Goal: Task Accomplishment & Management: Manage account settings

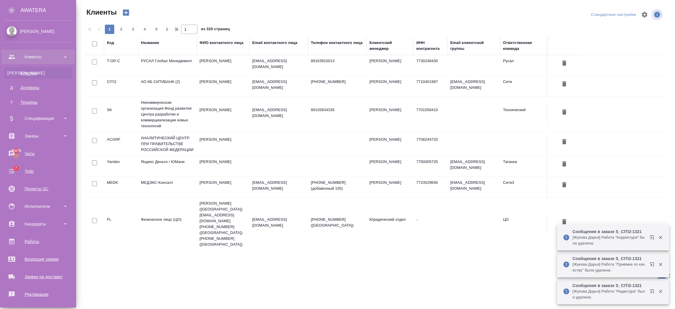
select select "RU"
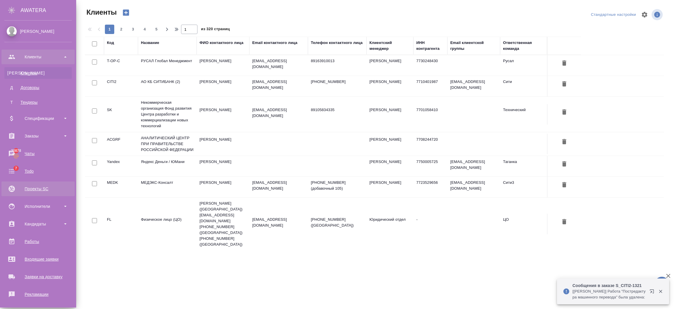
scroll to position [73, 0]
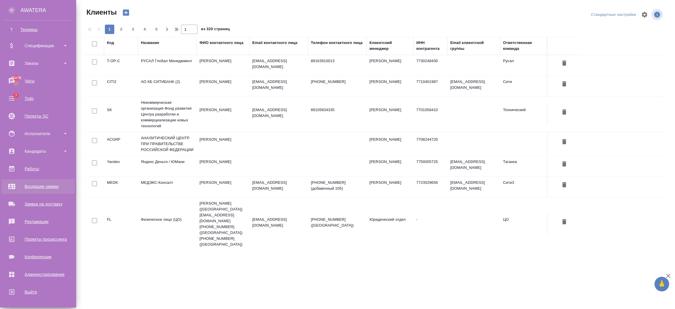
click at [45, 186] on div "Входящие заявки" at bounding box center [37, 186] width 67 height 9
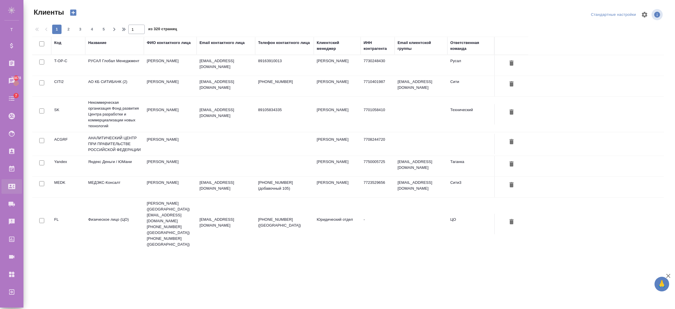
select select "RU"
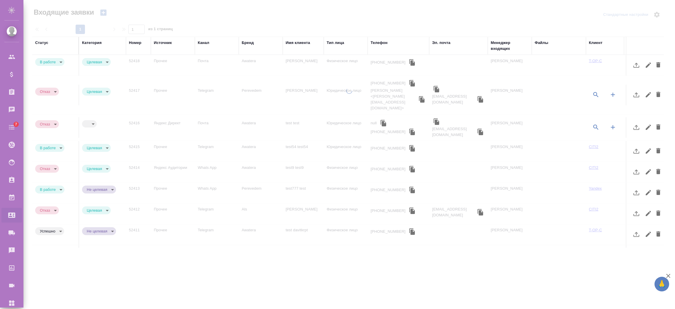
click at [172, 63] on td "Прочее" at bounding box center [173, 65] width 44 height 20
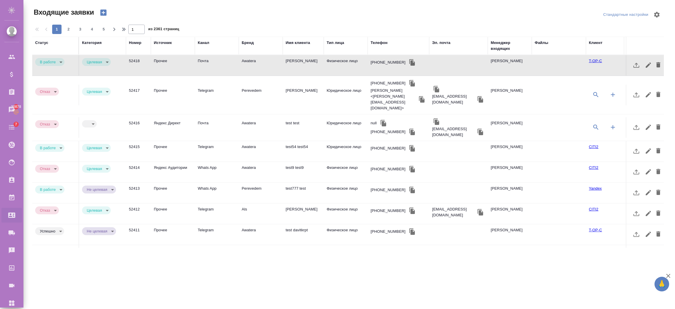
click at [179, 141] on td "Прочее" at bounding box center [173, 151] width 44 height 20
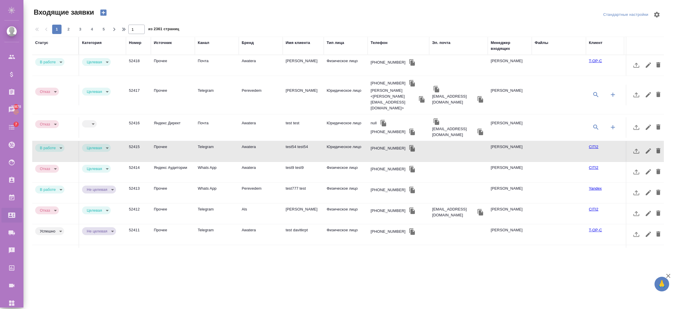
scroll to position [131, 0]
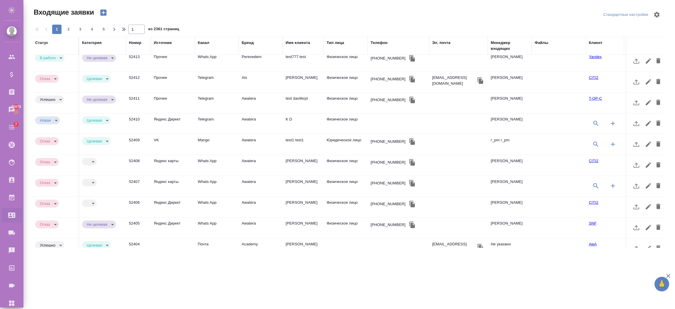
click at [172, 134] on td "VK" at bounding box center [173, 144] width 44 height 20
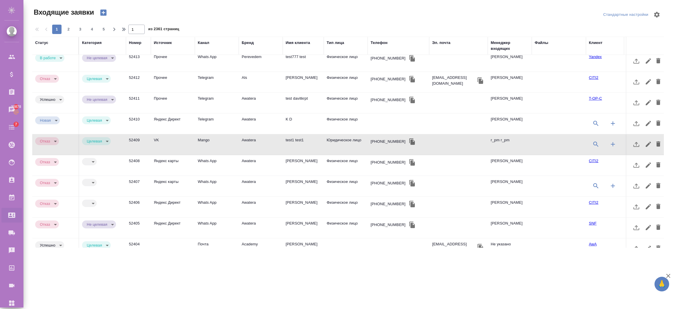
scroll to position [249, 0]
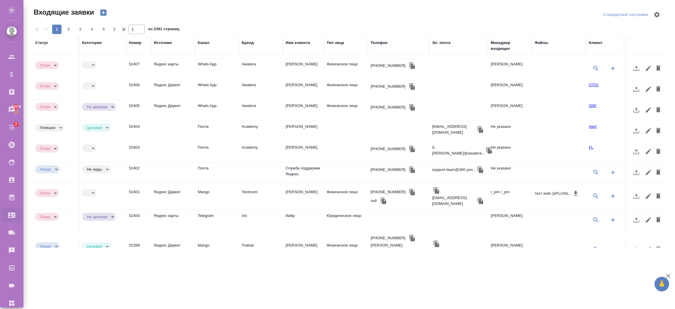
click at [149, 162] on td "52402" at bounding box center [138, 172] width 25 height 20
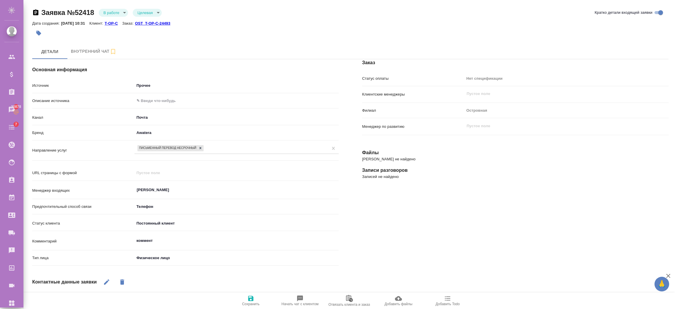
select select "RU"
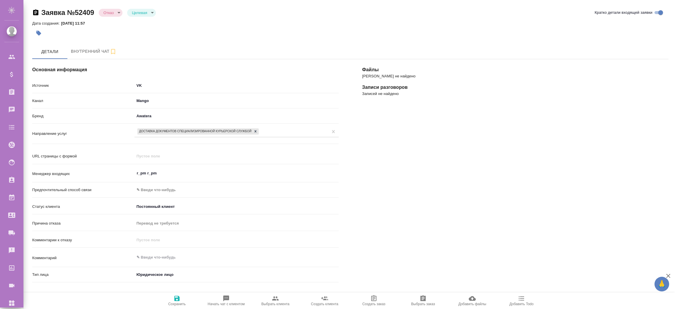
select select "RU"
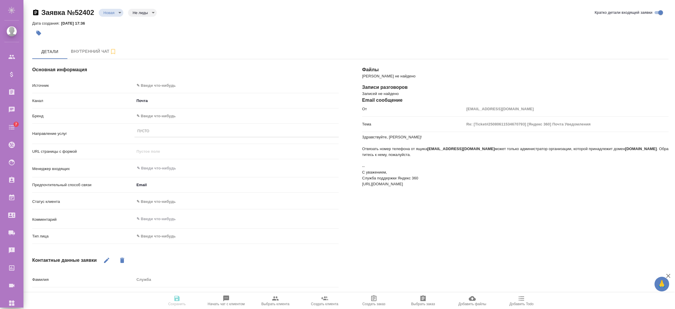
select select "RU"
click at [169, 92] on div "Источник ✎ Введи что-нибудь" at bounding box center [185, 87] width 306 height 15
click at [170, 85] on body "🙏 .cls-1 fill:#fff; AWATERA [PERSON_NAME] Спецификации Заказы Чаты 7 Todo Проек…" at bounding box center [337, 178] width 675 height 356
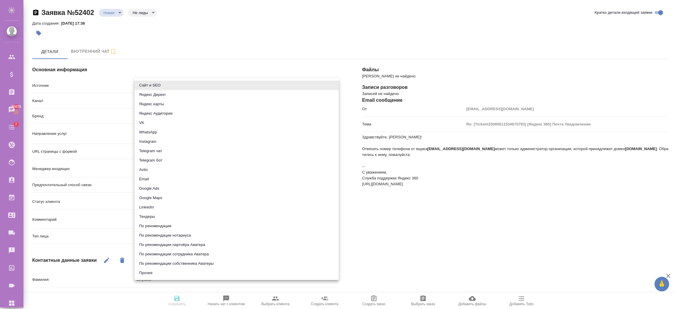
click at [145, 270] on li "Прочее" at bounding box center [236, 272] width 204 height 9
type input "other"
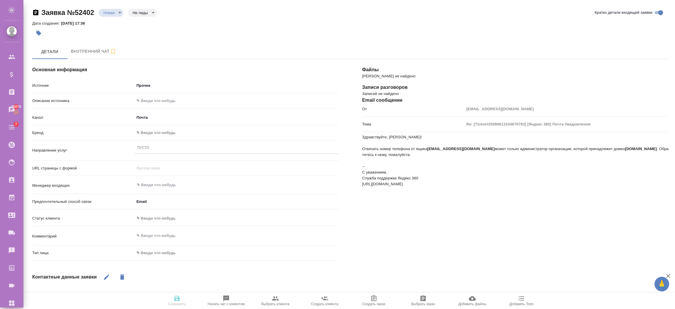
click at [161, 109] on div "Описание источника" at bounding box center [185, 103] width 306 height 17
click at [160, 107] on div "Описание источника" at bounding box center [185, 103] width 306 height 17
click at [158, 102] on input "text" at bounding box center [236, 100] width 203 height 8
type input "ntcn"
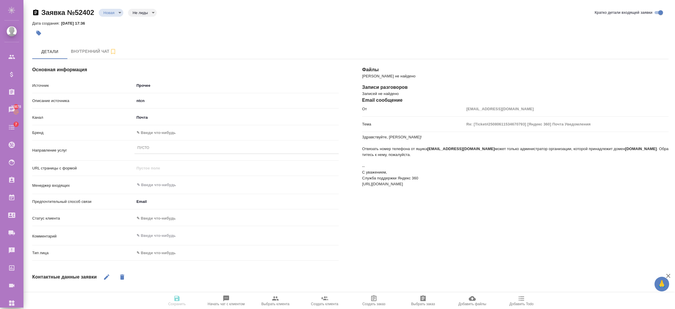
click at [153, 154] on div "Пусто" at bounding box center [236, 150] width 204 height 15
click at [152, 149] on div "Пусто" at bounding box center [236, 148] width 204 height 8
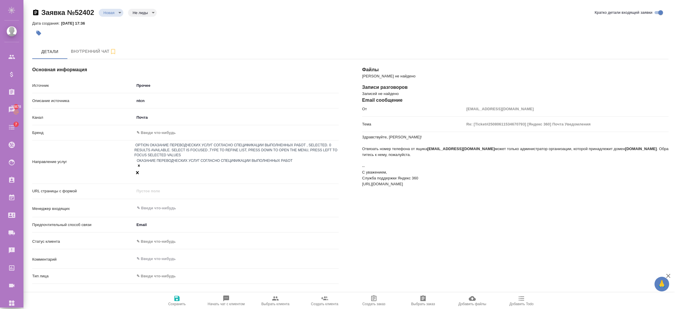
click at [184, 299] on span "Сохранить" at bounding box center [177, 300] width 42 height 11
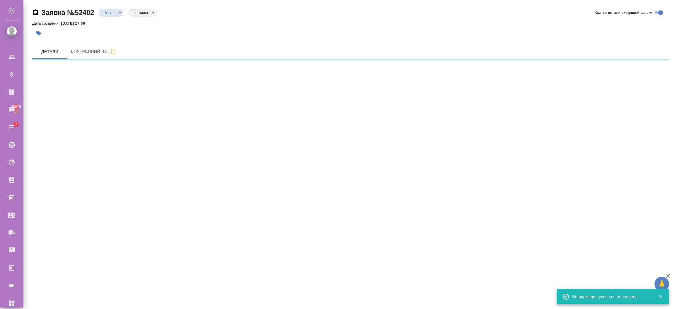
select select "RU"
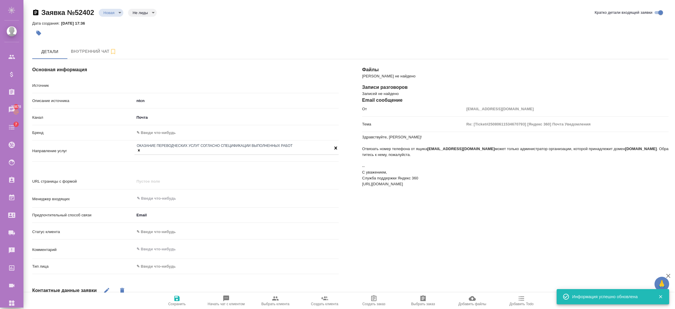
type textarea "x"
click at [143, 15] on body "🙏 .cls-1 fill:#fff; AWATERA [PERSON_NAME] Спецификации Заказы 30878 Чаты 7 Todo…" at bounding box center [337, 178] width 675 height 356
click at [114, 16] on div at bounding box center [337, 154] width 675 height 309
click at [114, 15] on body "🙏 .cls-1 fill:#fff; AWATERA [PERSON_NAME] Спецификации Заказы 30878 Чаты 7 Todo…" at bounding box center [337, 178] width 675 height 356
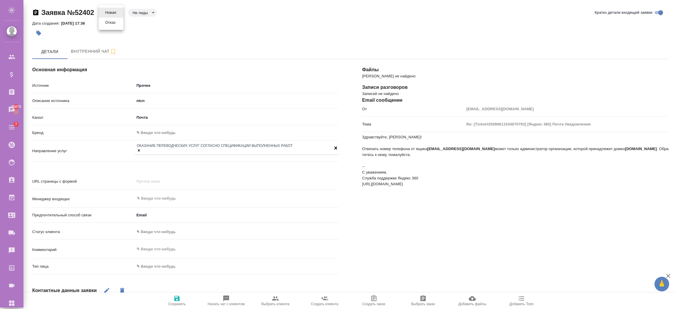
click at [112, 20] on button "Отказ" at bounding box center [110, 22] width 14 height 6
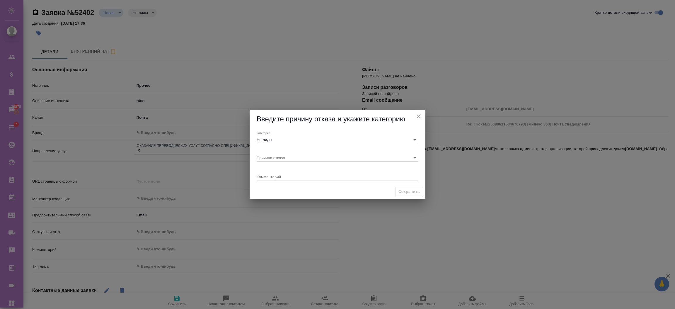
click at [280, 166] on div "Комментарий x" at bounding box center [337, 174] width 166 height 20
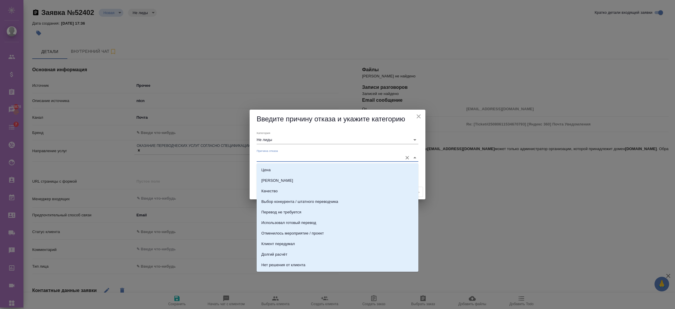
click at [280, 158] on input "Причина отказа" at bounding box center [327, 157] width 143 height 8
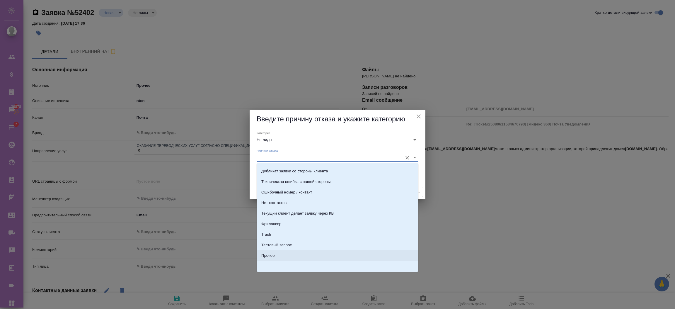
click at [282, 261] on ul "Нет ресурсов Запрос вне зоны специализации Месторасположение Клиент искал другу…" at bounding box center [337, 128] width 162 height 274
click at [279, 254] on li "Прочее" at bounding box center [337, 255] width 162 height 11
type input "Прочее"
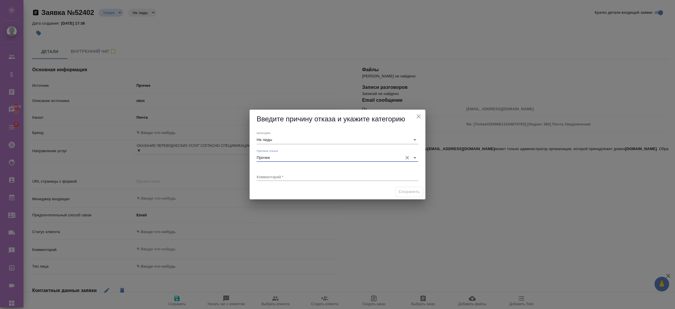
click at [345, 175] on textarea at bounding box center [337, 176] width 162 height 4
type textarea "ntcn"
click at [427, 196] on div "Введите причину отказа и укажите категорию [PERSON_NAME] лиды Причина отказа Пр…" at bounding box center [337, 154] width 675 height 309
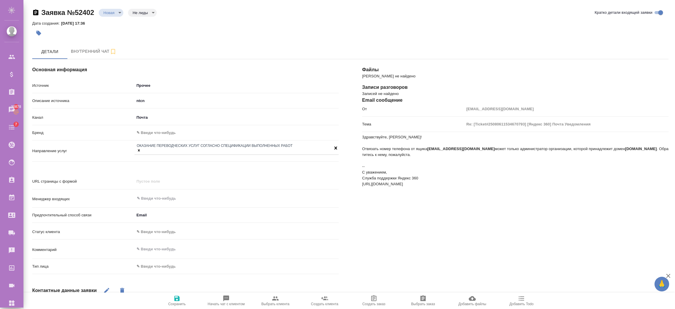
type textarea "x"
